Goal: Navigation & Orientation: Go to known website

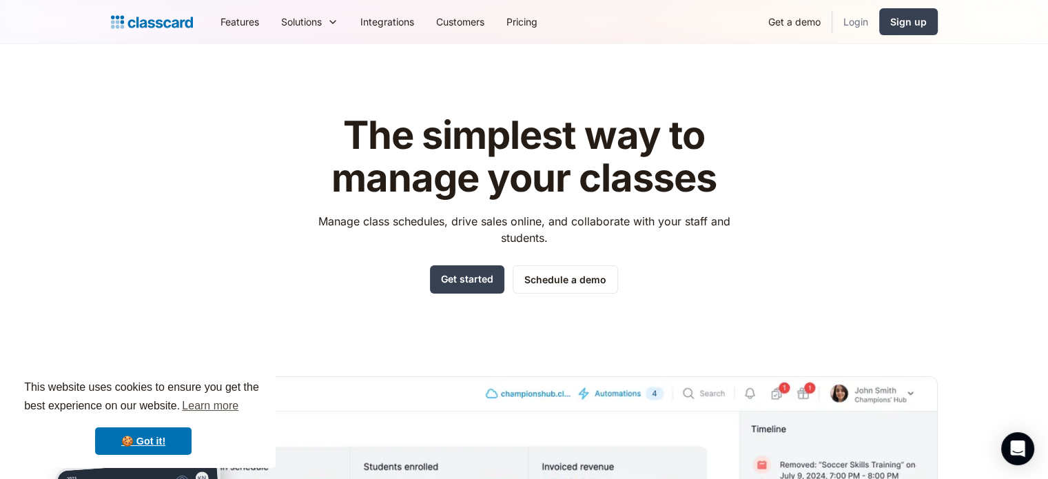
click at [858, 21] on link "Login" at bounding box center [855, 21] width 47 height 31
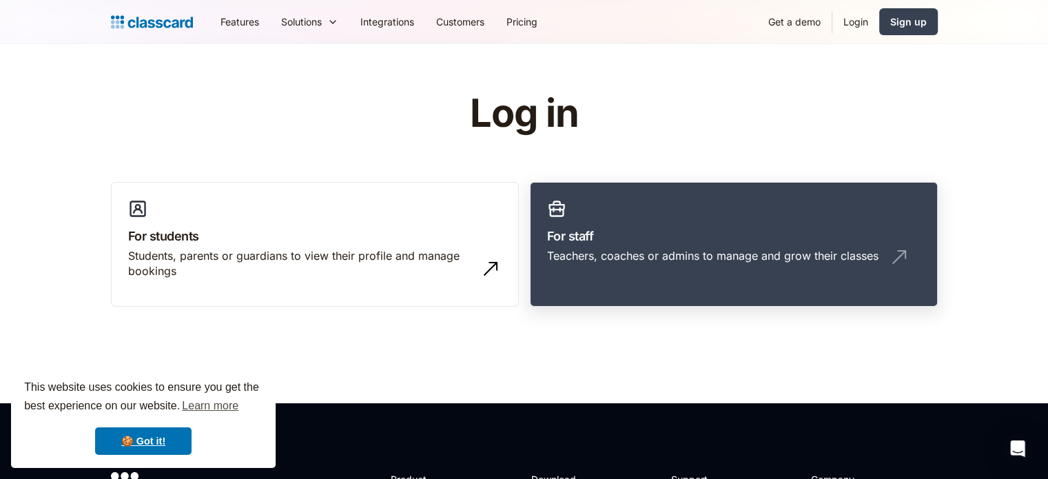
click at [647, 256] on div "Teachers, coaches or admins to manage and grow their classes" at bounding box center [712, 255] width 331 height 15
